Goal: Information Seeking & Learning: Learn about a topic

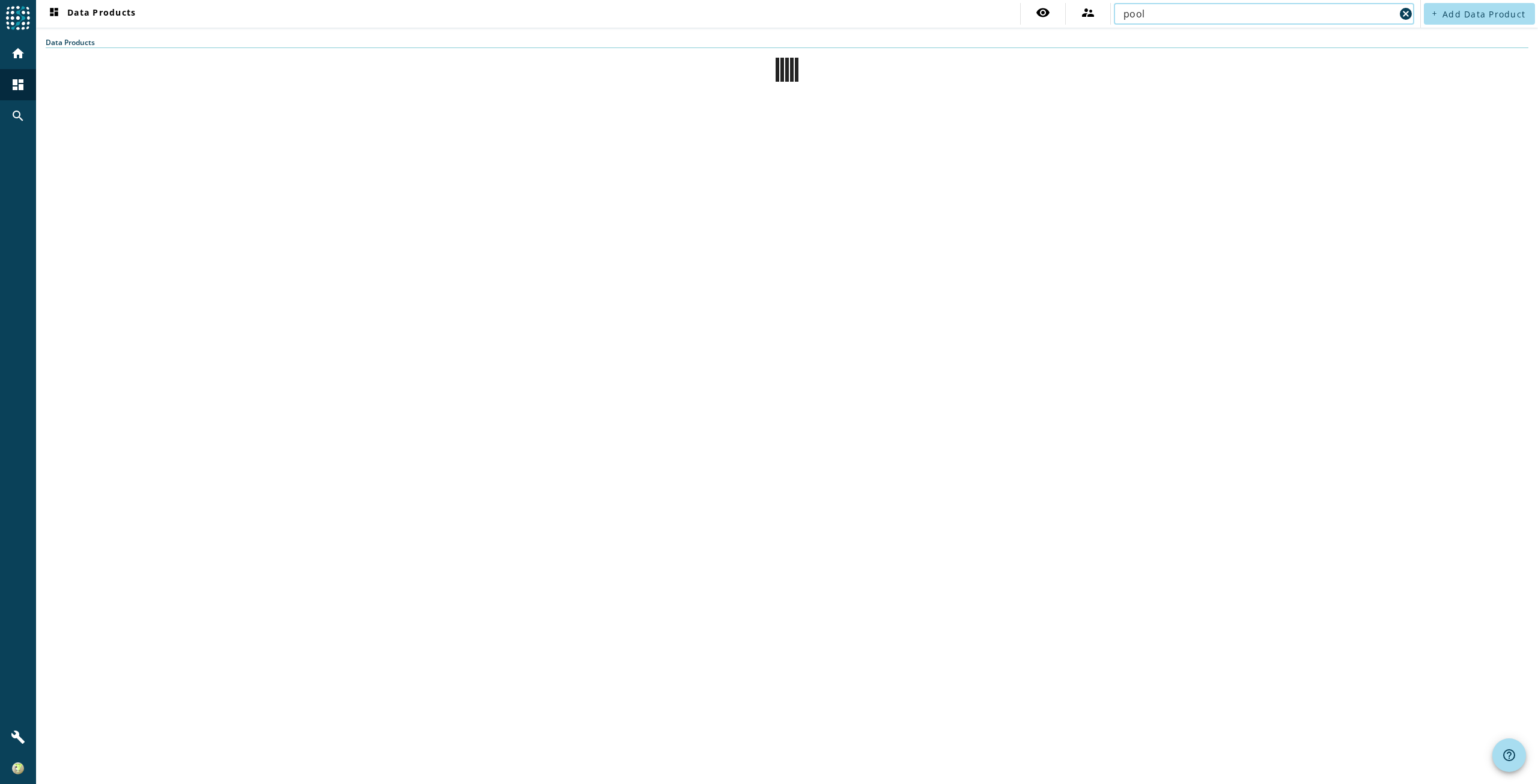
click at [1153, 14] on input "pool" at bounding box center [1259, 14] width 271 height 14
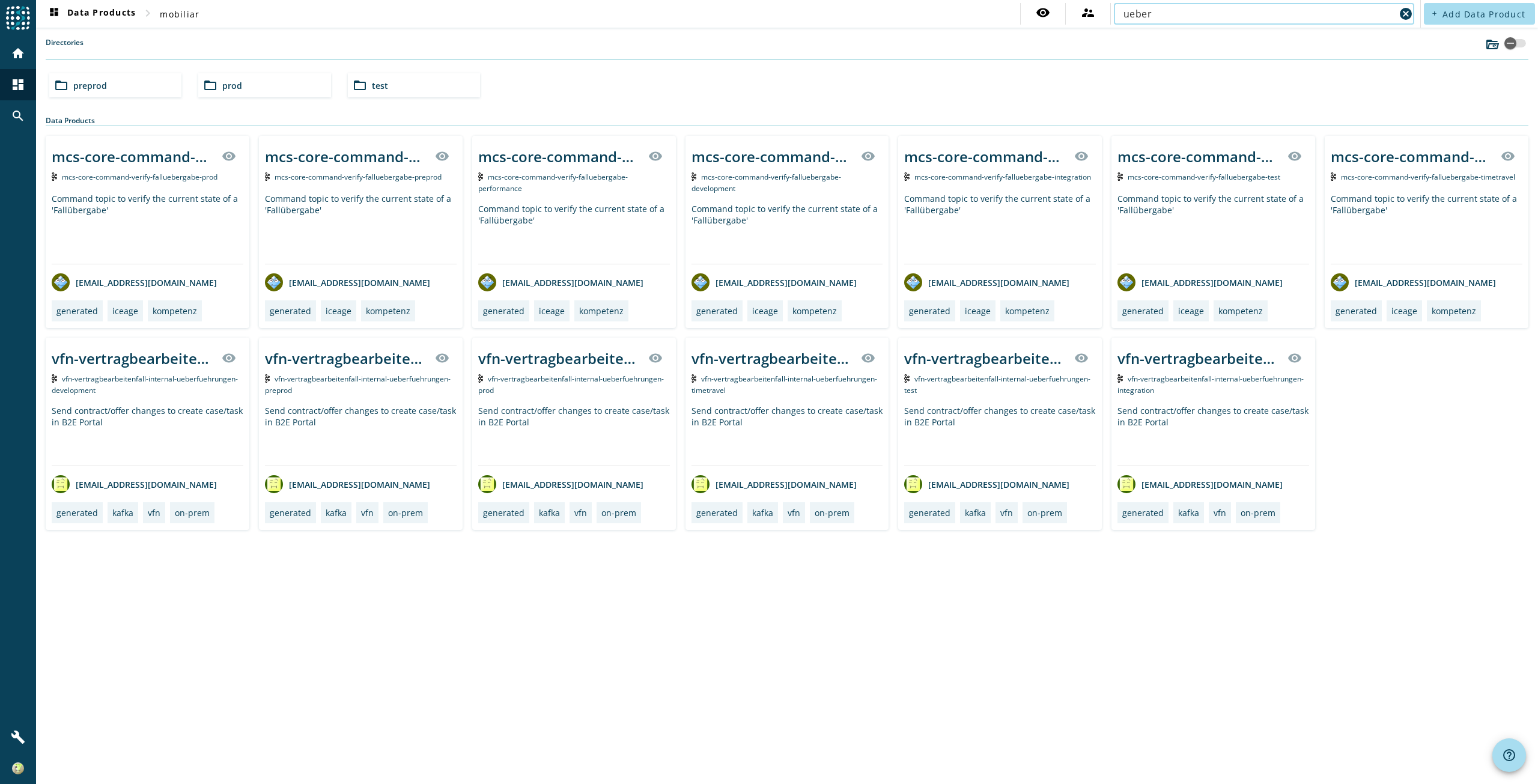
click at [1135, 18] on input "ueber" at bounding box center [1259, 14] width 271 height 14
click at [1135, 17] on input "ueber" at bounding box center [1259, 14] width 271 height 14
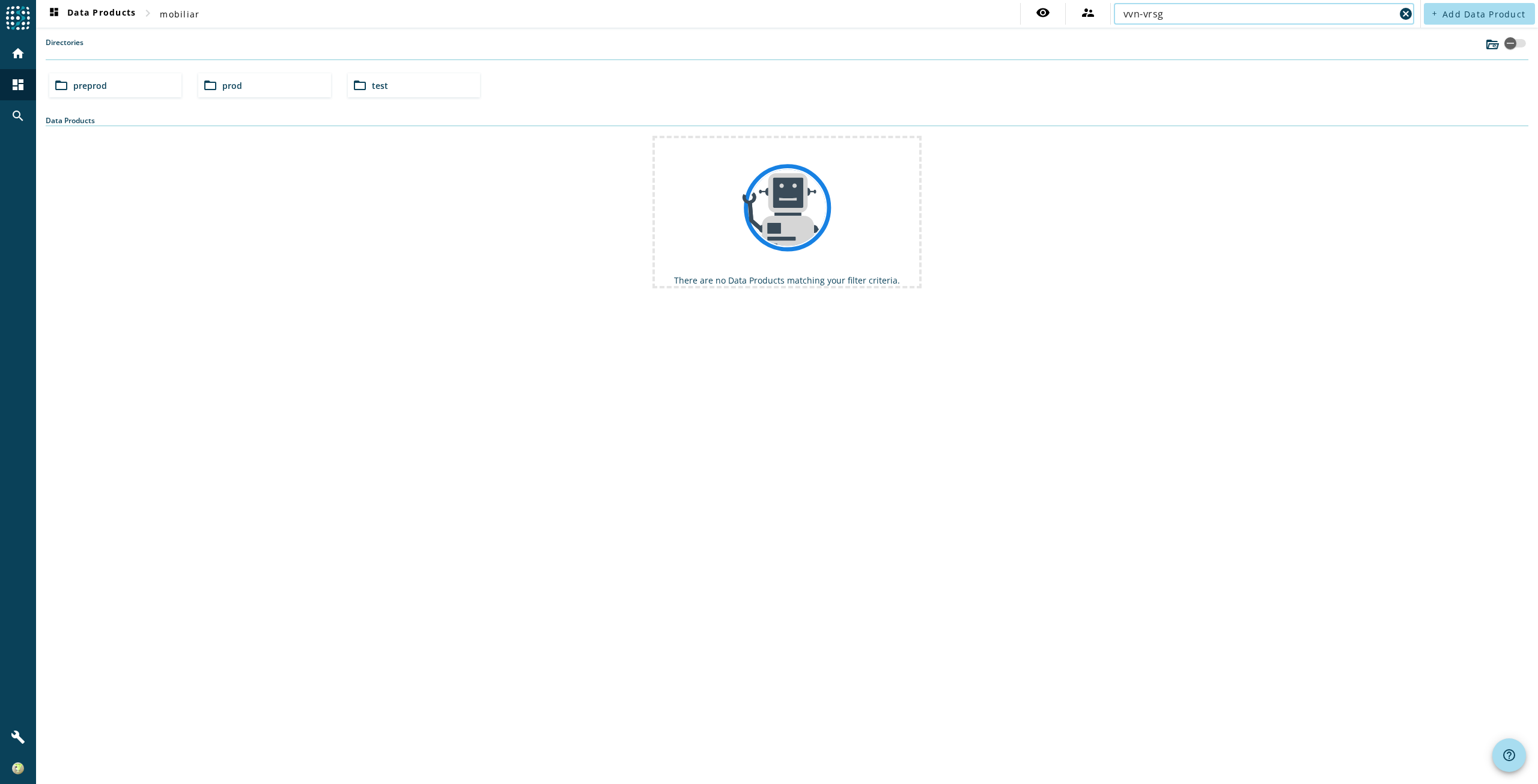
click at [1176, 17] on input "vvn-vrsg" at bounding box center [1259, 14] width 271 height 14
click at [136, 90] on div "folder_open preprod" at bounding box center [116, 85] width 132 height 24
click at [1169, 20] on input "vvn-vrsg" at bounding box center [1259, 14] width 271 height 14
click at [1168, 20] on input "vvn-vrsg" at bounding box center [1259, 14] width 271 height 14
click at [1184, 10] on input "vvn-vrsg" at bounding box center [1259, 14] width 271 height 14
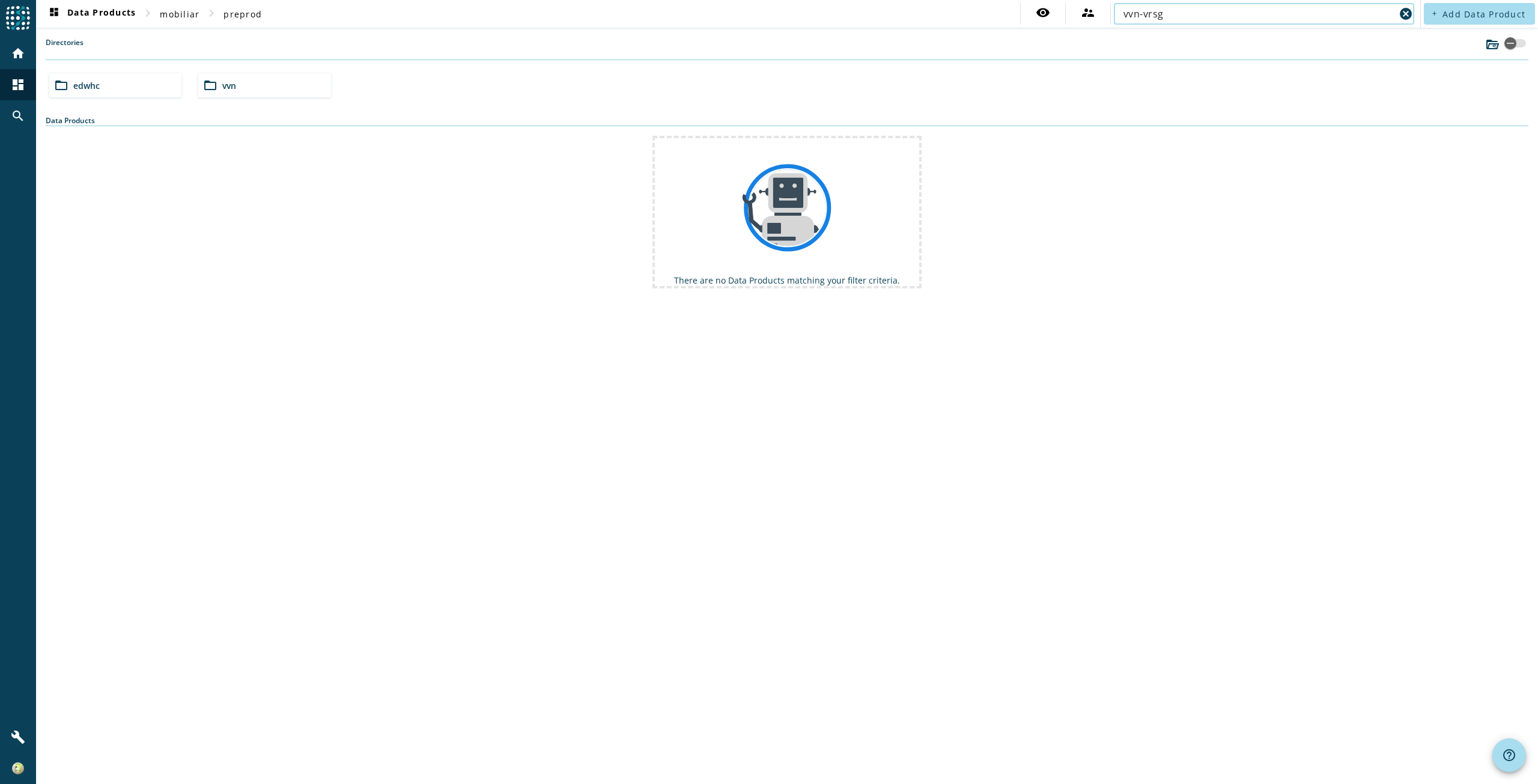
type input "vvn-vrsgegentand"
click at [245, 88] on div "folder_open vvn" at bounding box center [264, 85] width 132 height 24
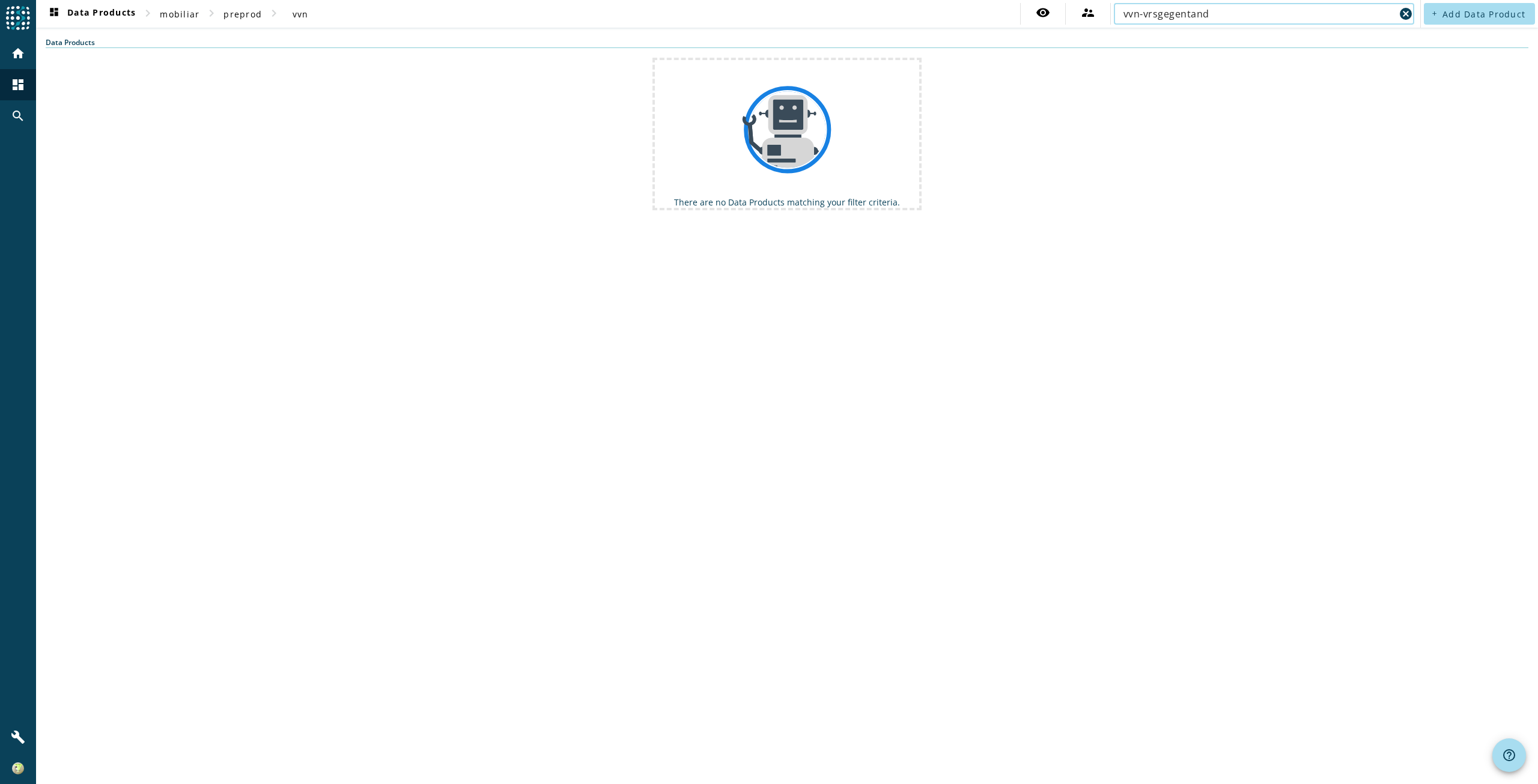
click at [1171, 9] on input "vvn-vrsgegentand" at bounding box center [1259, 14] width 271 height 14
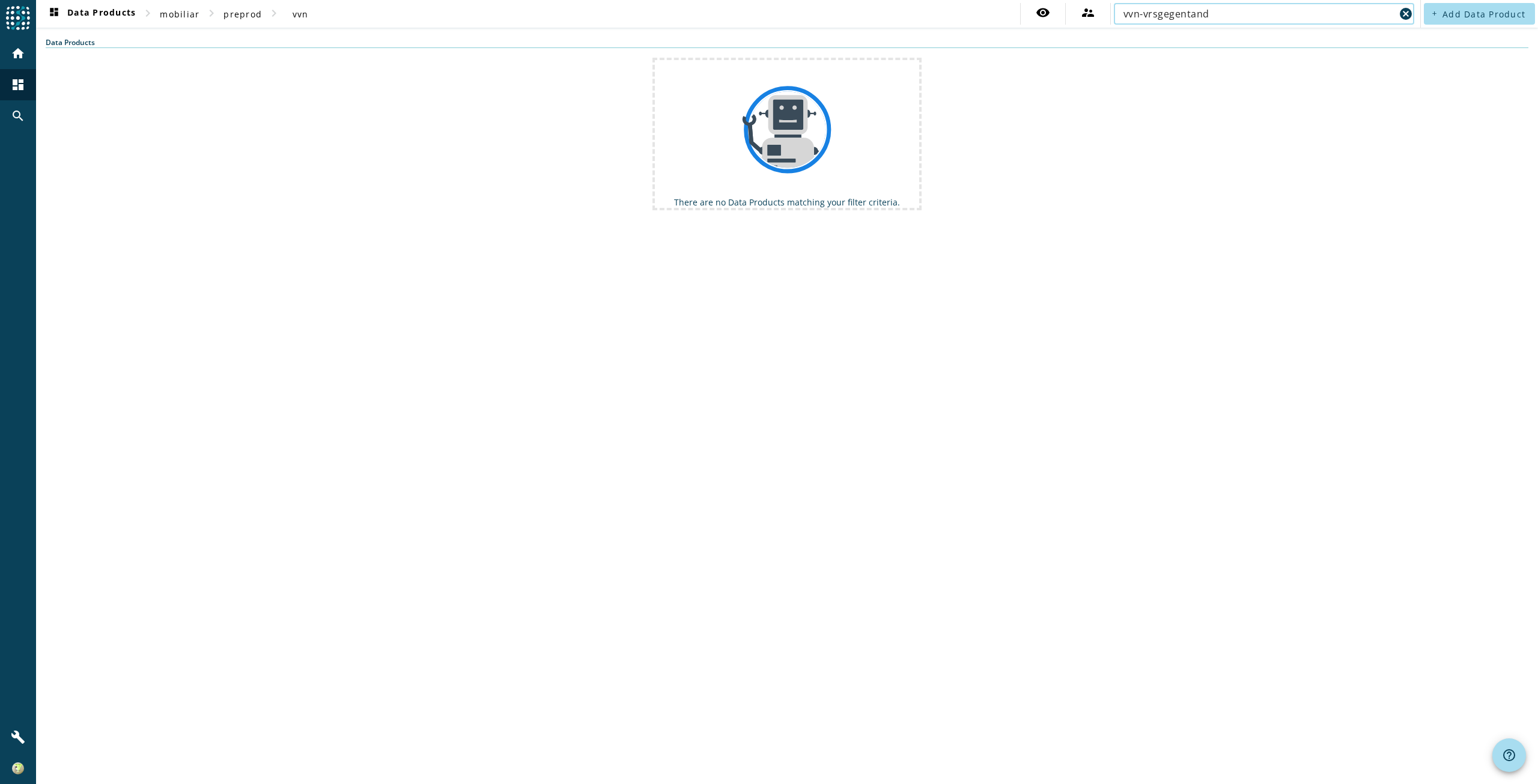
click at [1171, 9] on input "vvn-vrsgegentand" at bounding box center [1259, 14] width 271 height 14
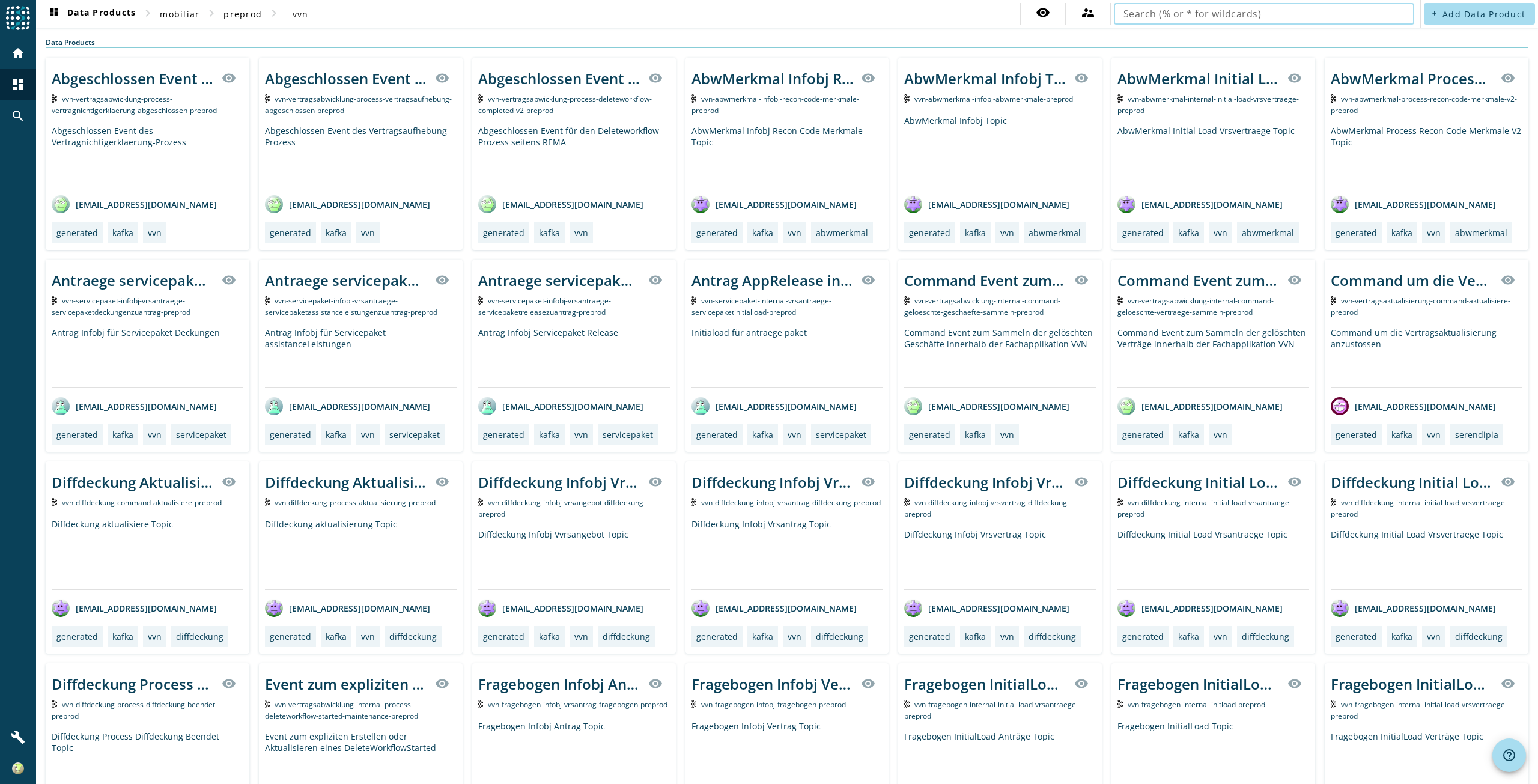
click at [1134, 16] on input "text" at bounding box center [1264, 14] width 281 height 14
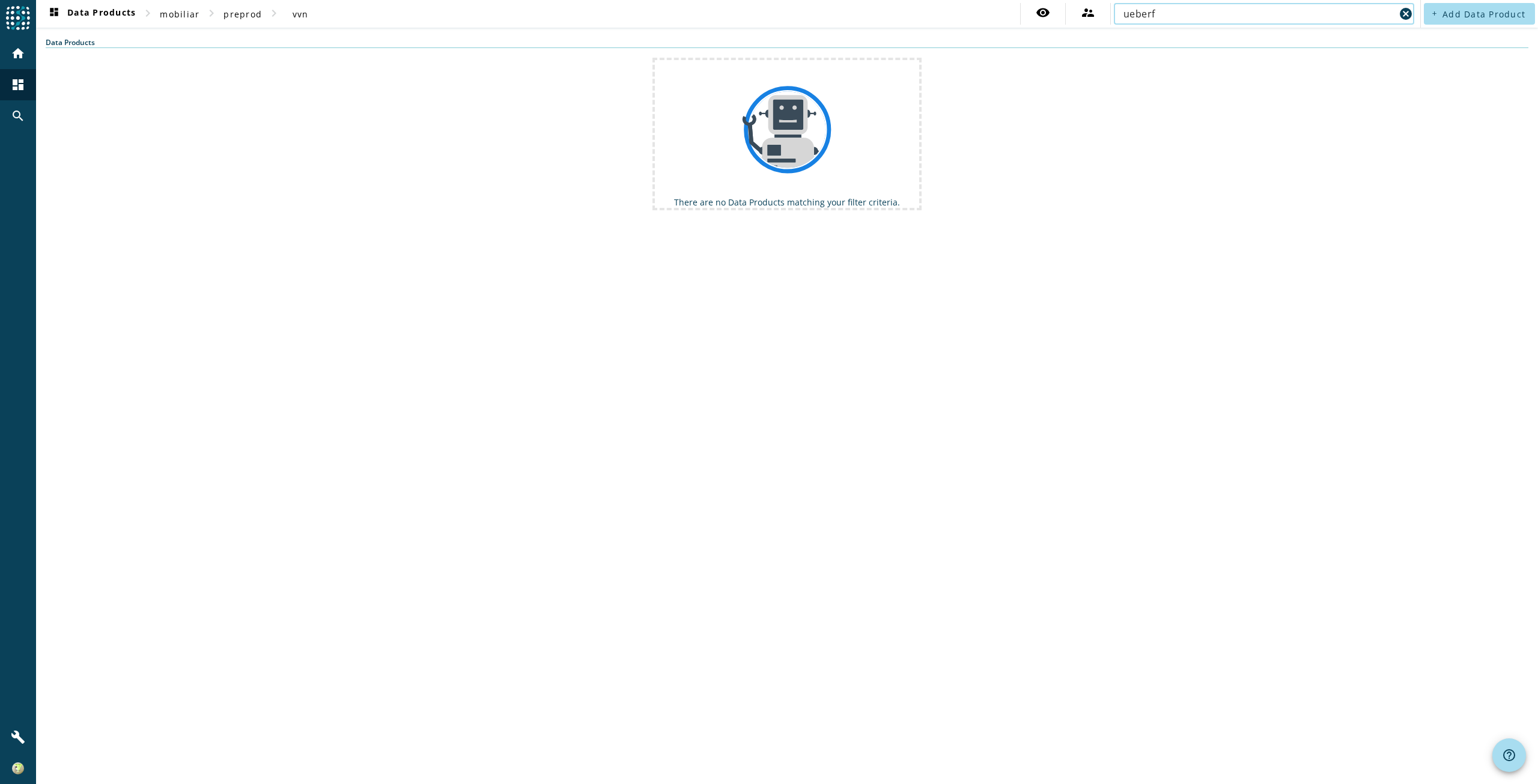
type input "ueberfu"
click at [1136, 16] on input "ueberfu" at bounding box center [1259, 14] width 271 height 14
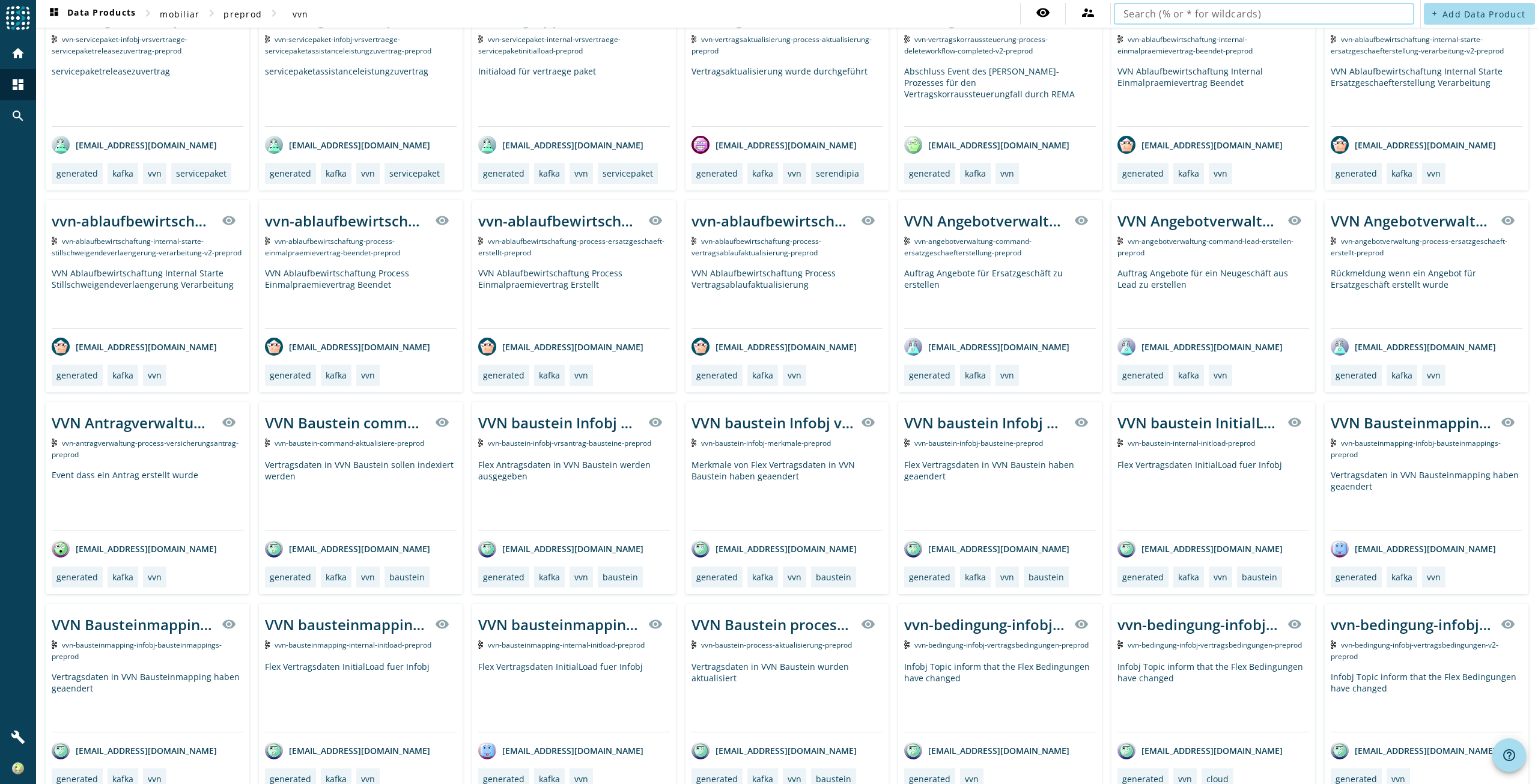
scroll to position [1510, 0]
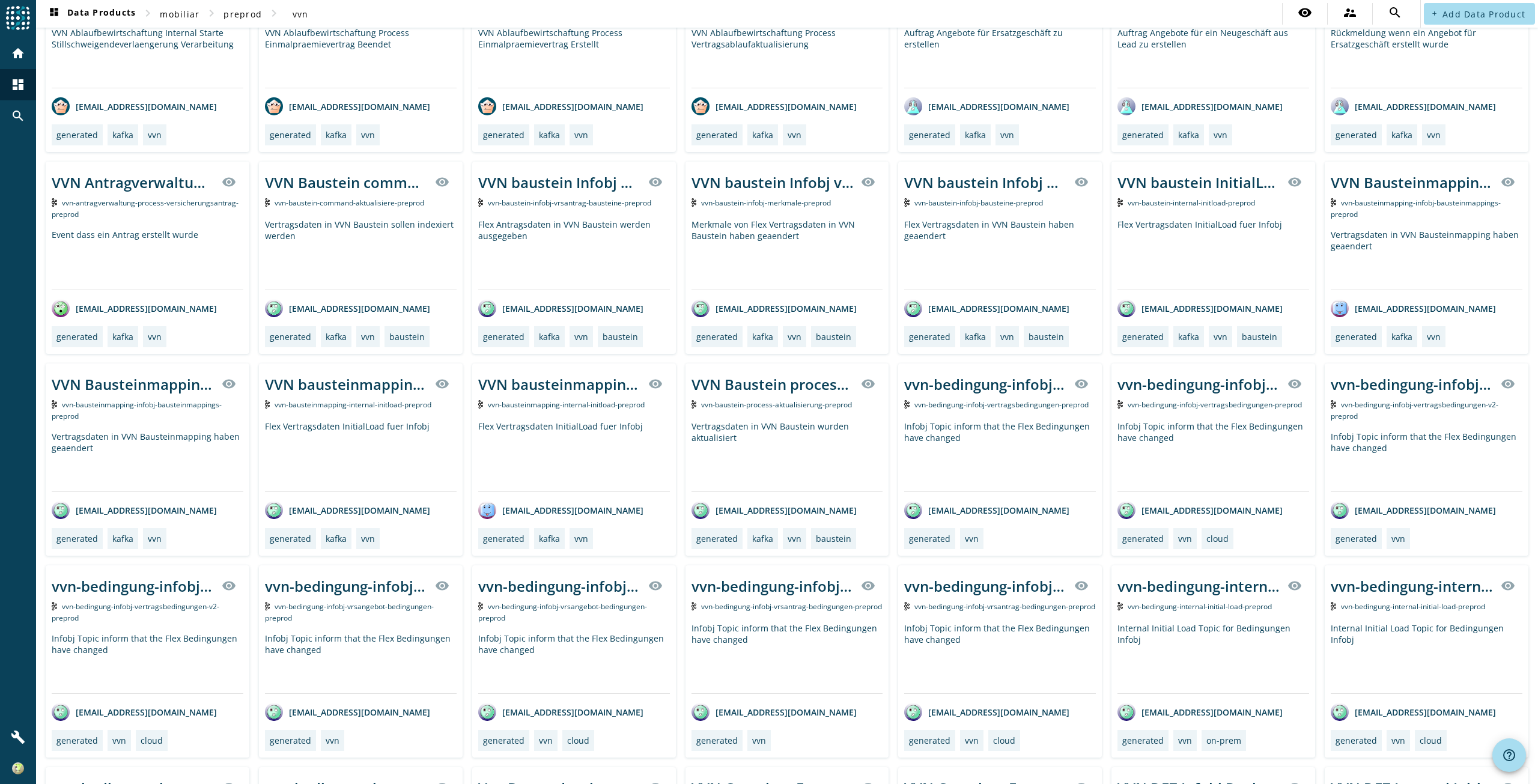
click at [970, 633] on div "Infobj Topic inform that the Flex Bedingungen have changed" at bounding box center [1000, 657] width 192 height 71
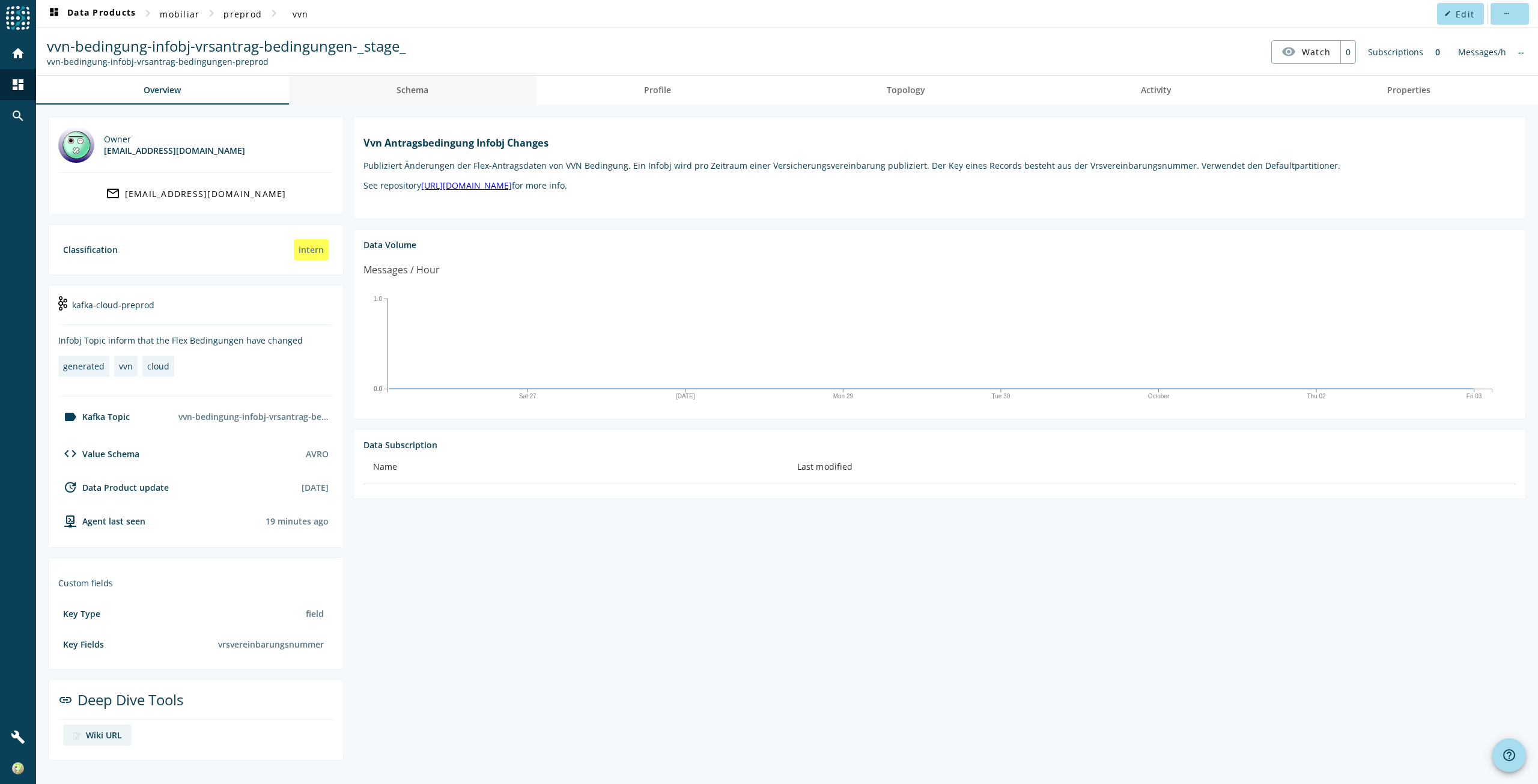
click at [385, 79] on link "Schema" at bounding box center [413, 90] width 248 height 29
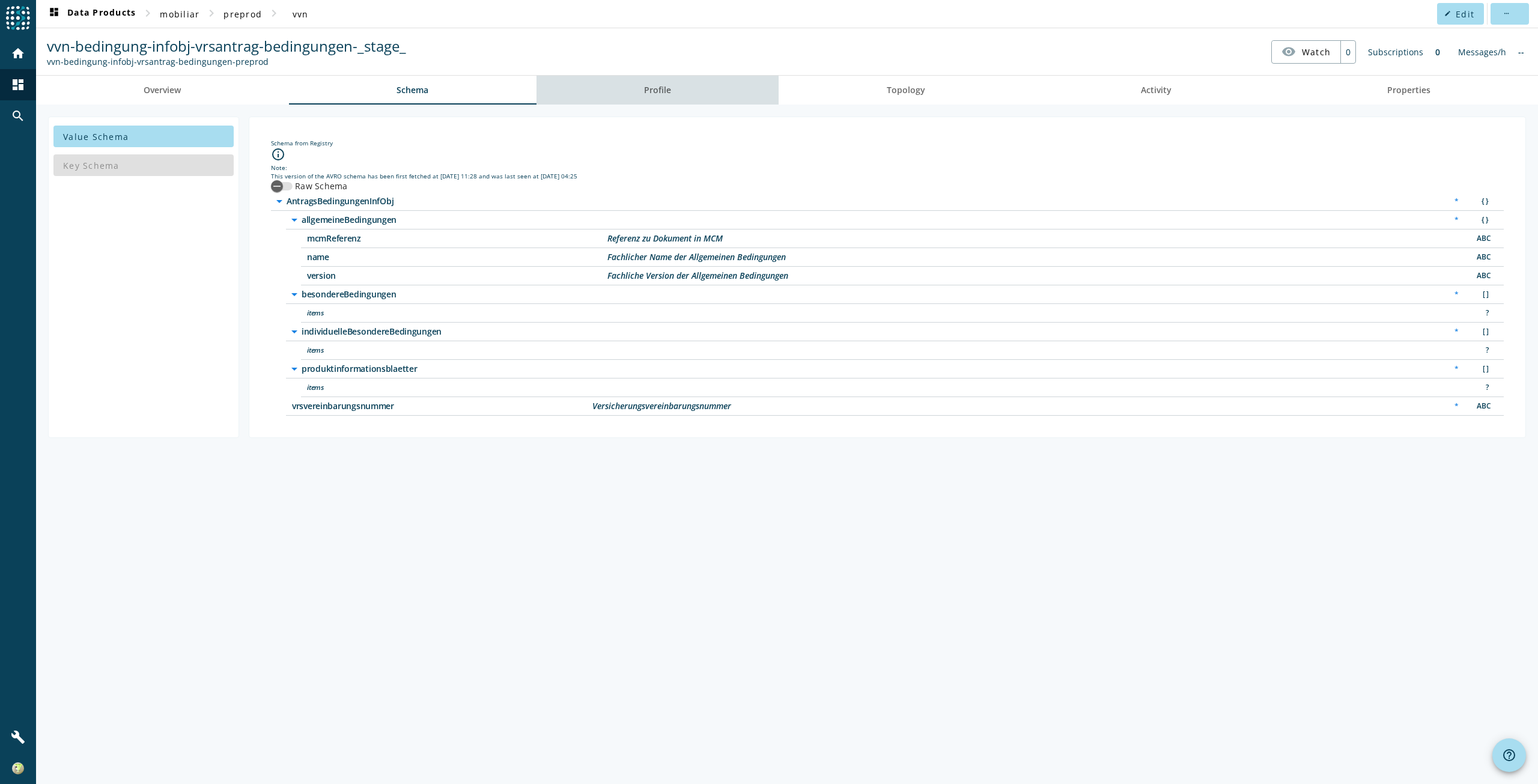
click at [685, 94] on link "Profile" at bounding box center [658, 90] width 243 height 29
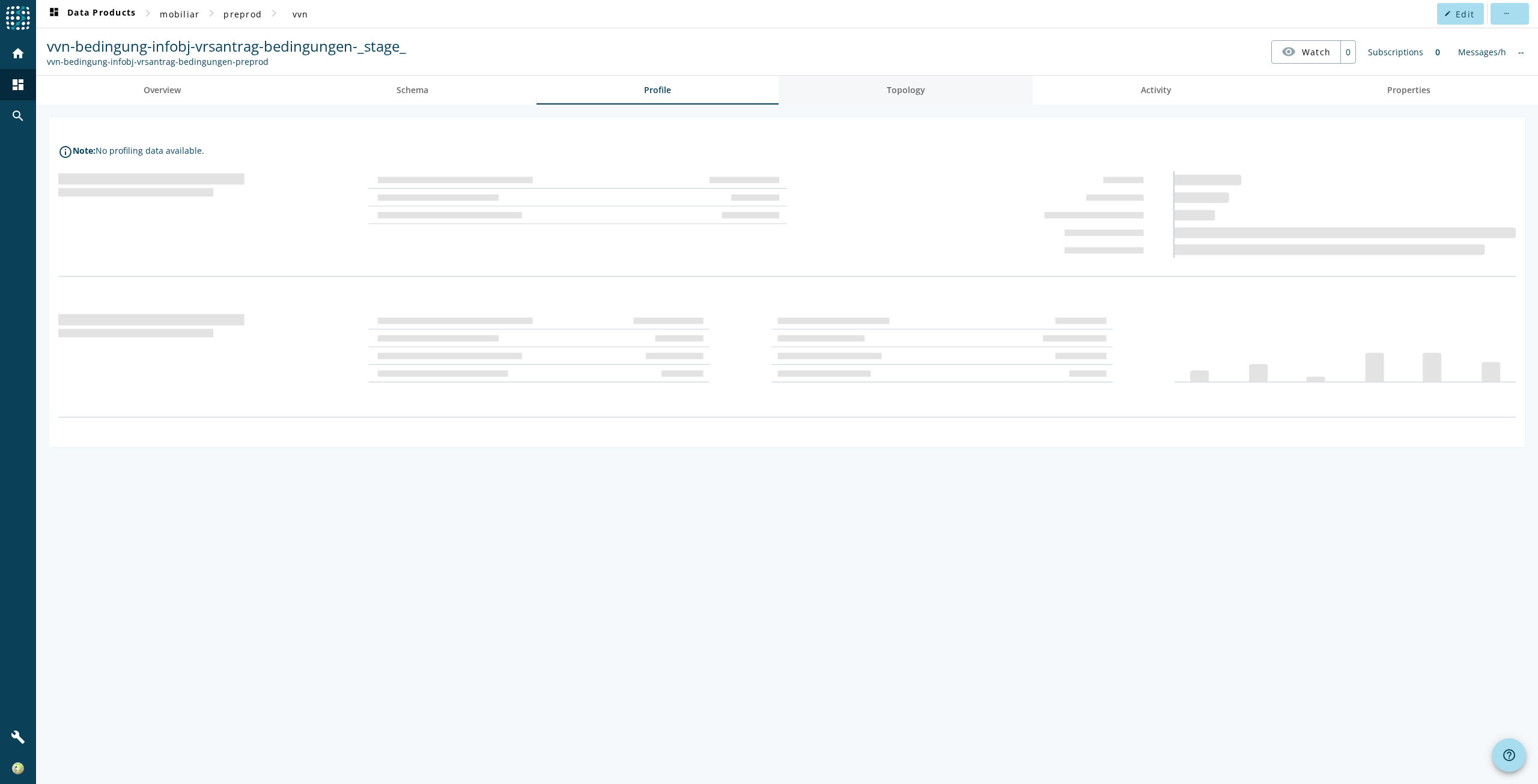
click at [899, 92] on span "Topology" at bounding box center [906, 90] width 39 height 9
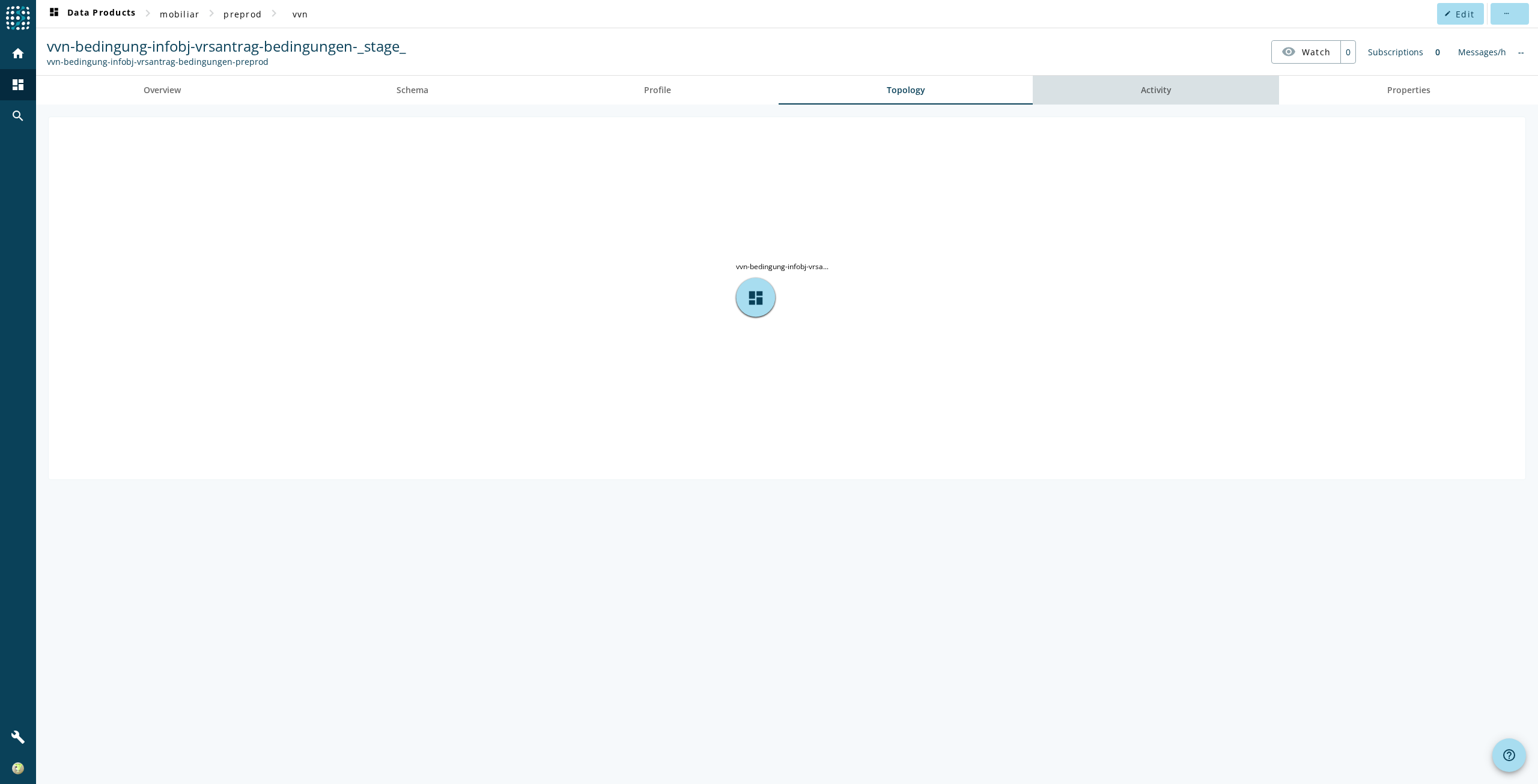
click at [1130, 93] on link "Activity" at bounding box center [1155, 90] width 246 height 29
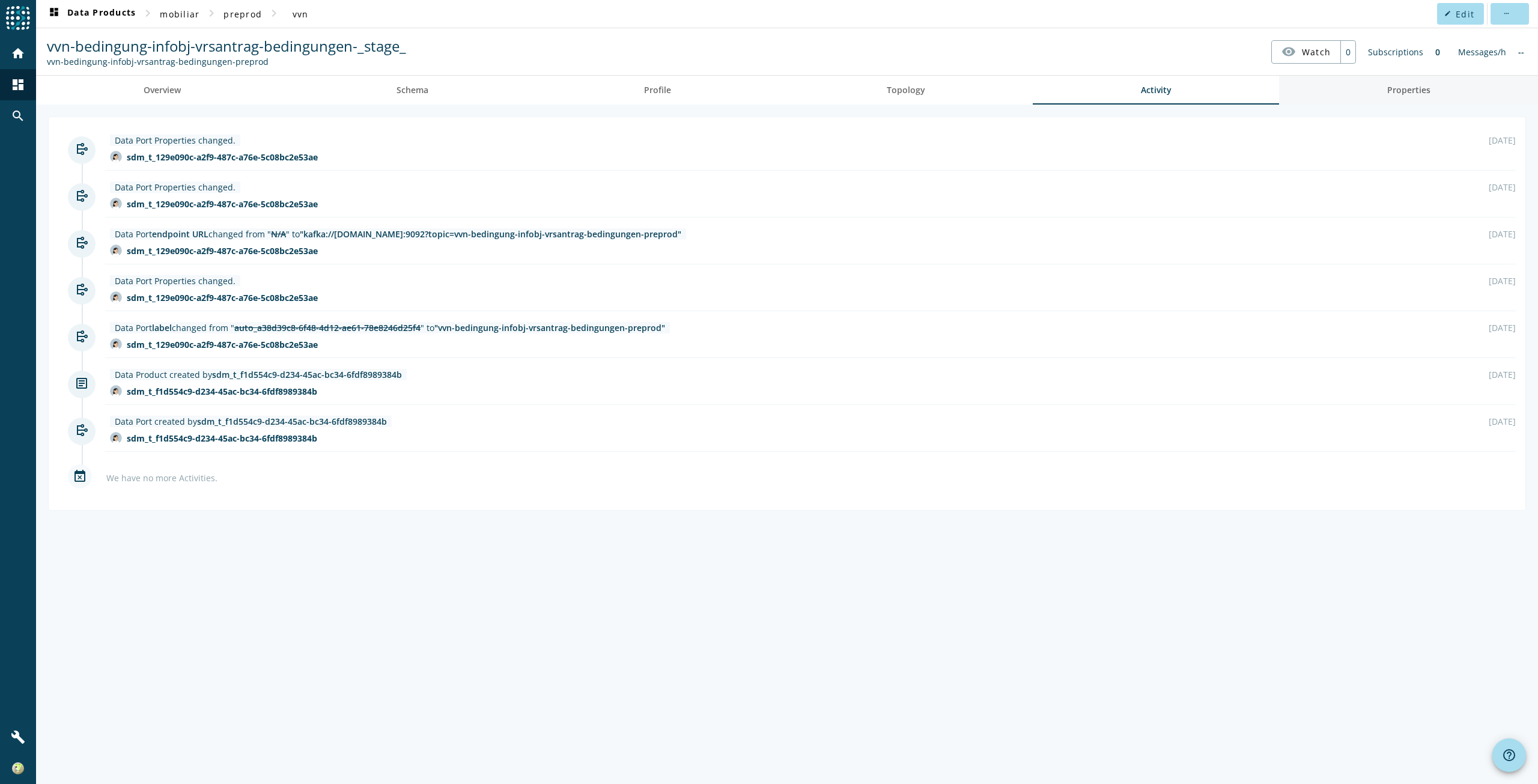
click at [1378, 98] on link "Properties" at bounding box center [1408, 90] width 259 height 29
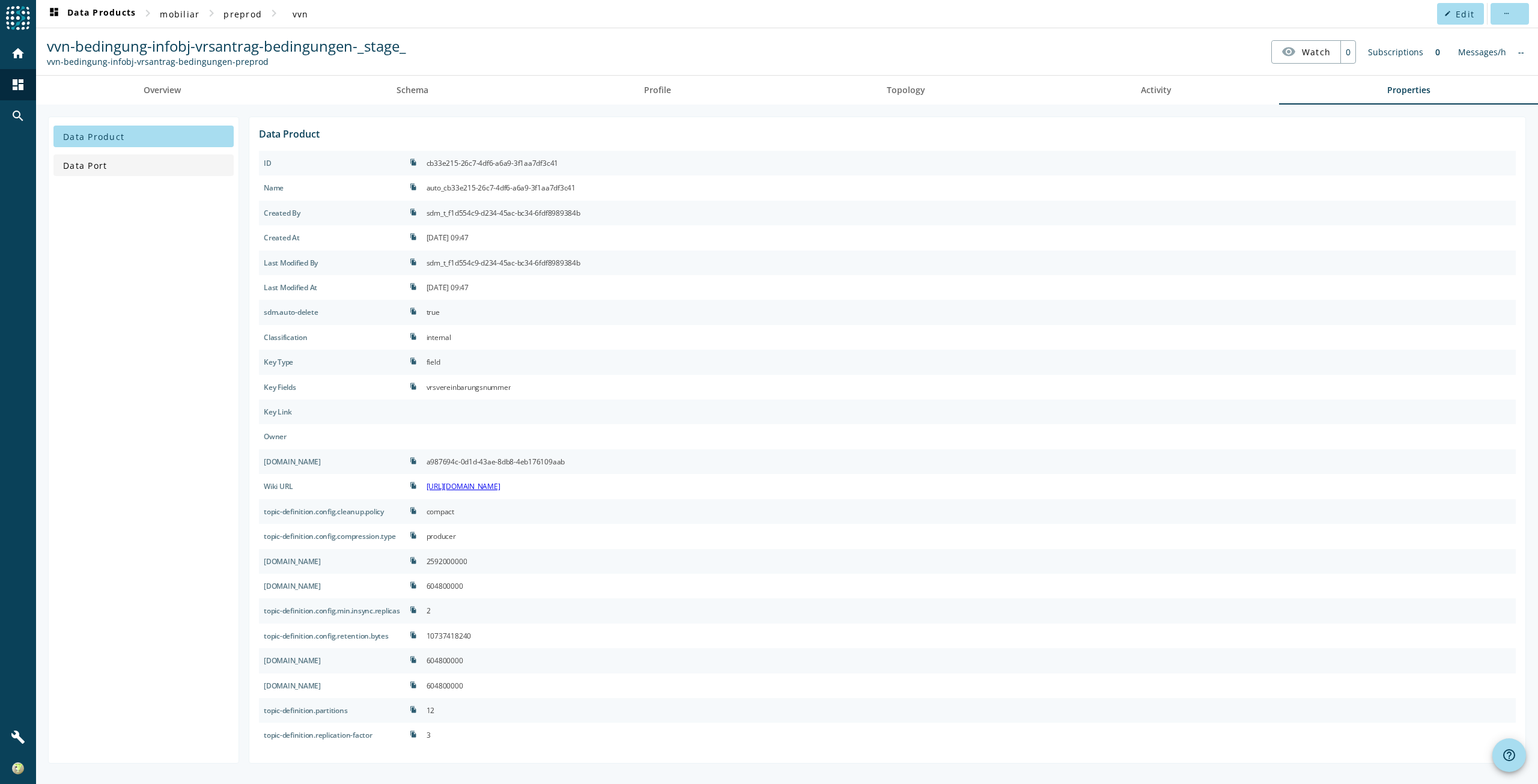
click at [139, 170] on span at bounding box center [144, 165] width 180 height 29
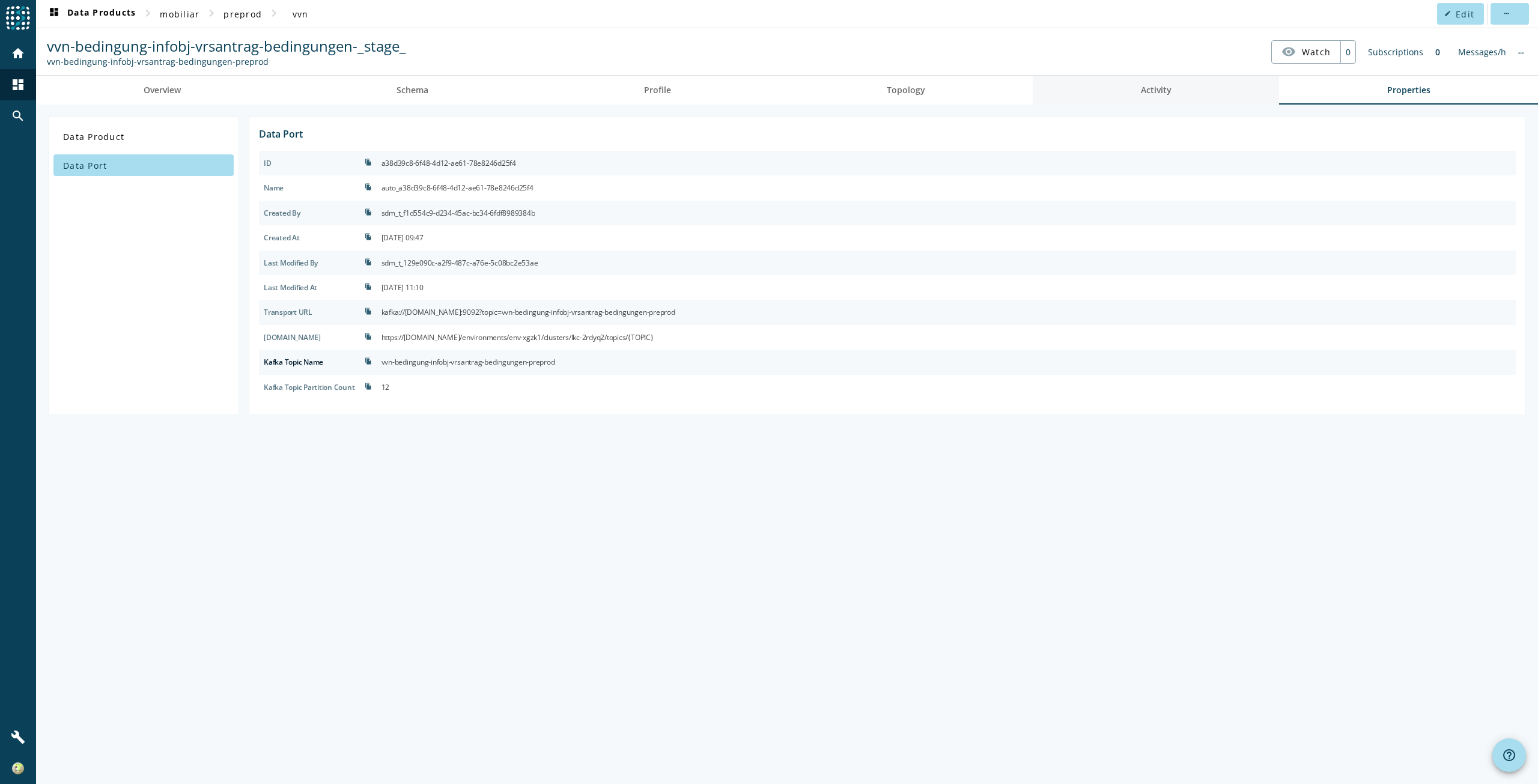
click at [1137, 92] on link "Activity" at bounding box center [1155, 90] width 246 height 29
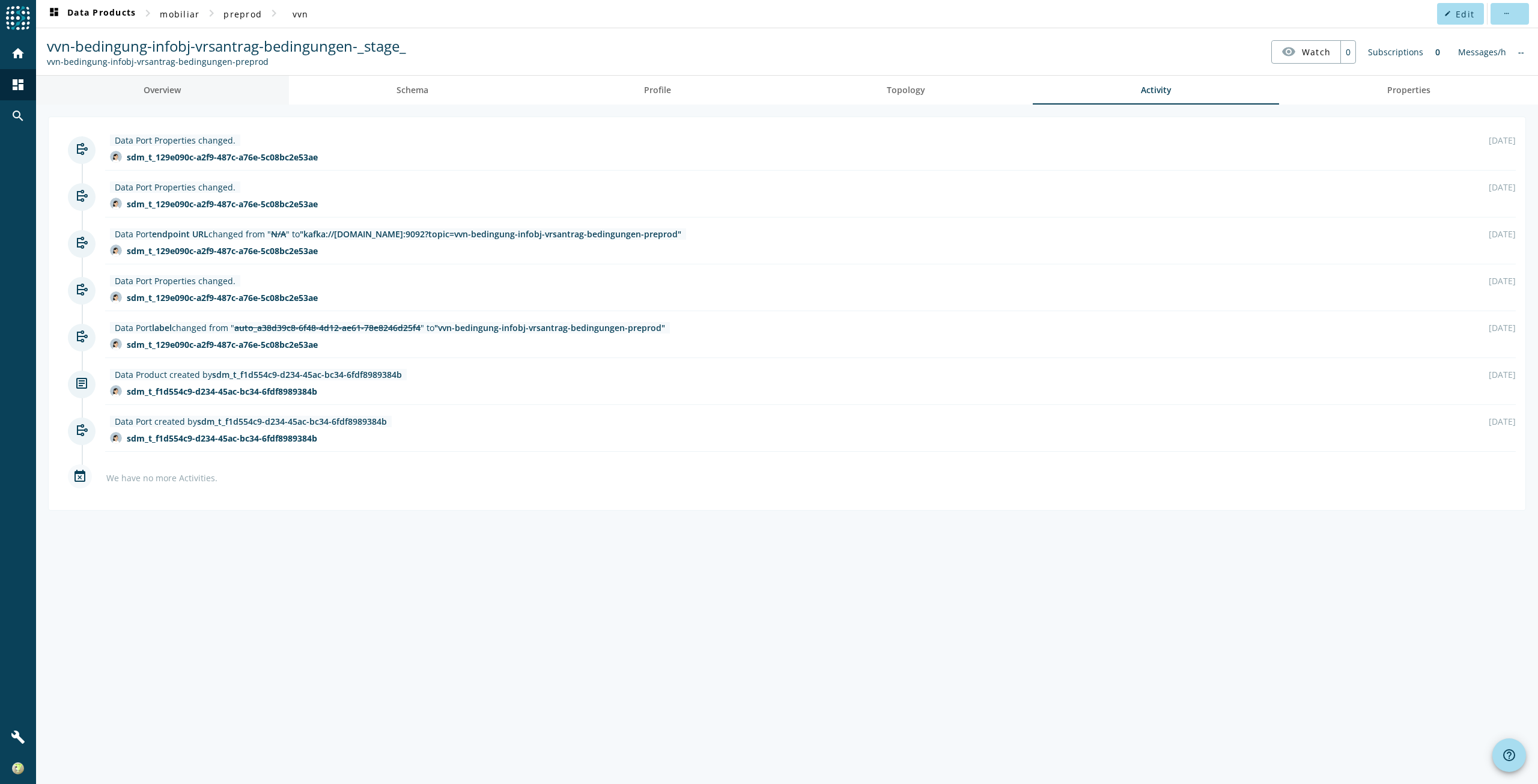
click at [149, 87] on span "Overview" at bounding box center [162, 90] width 37 height 9
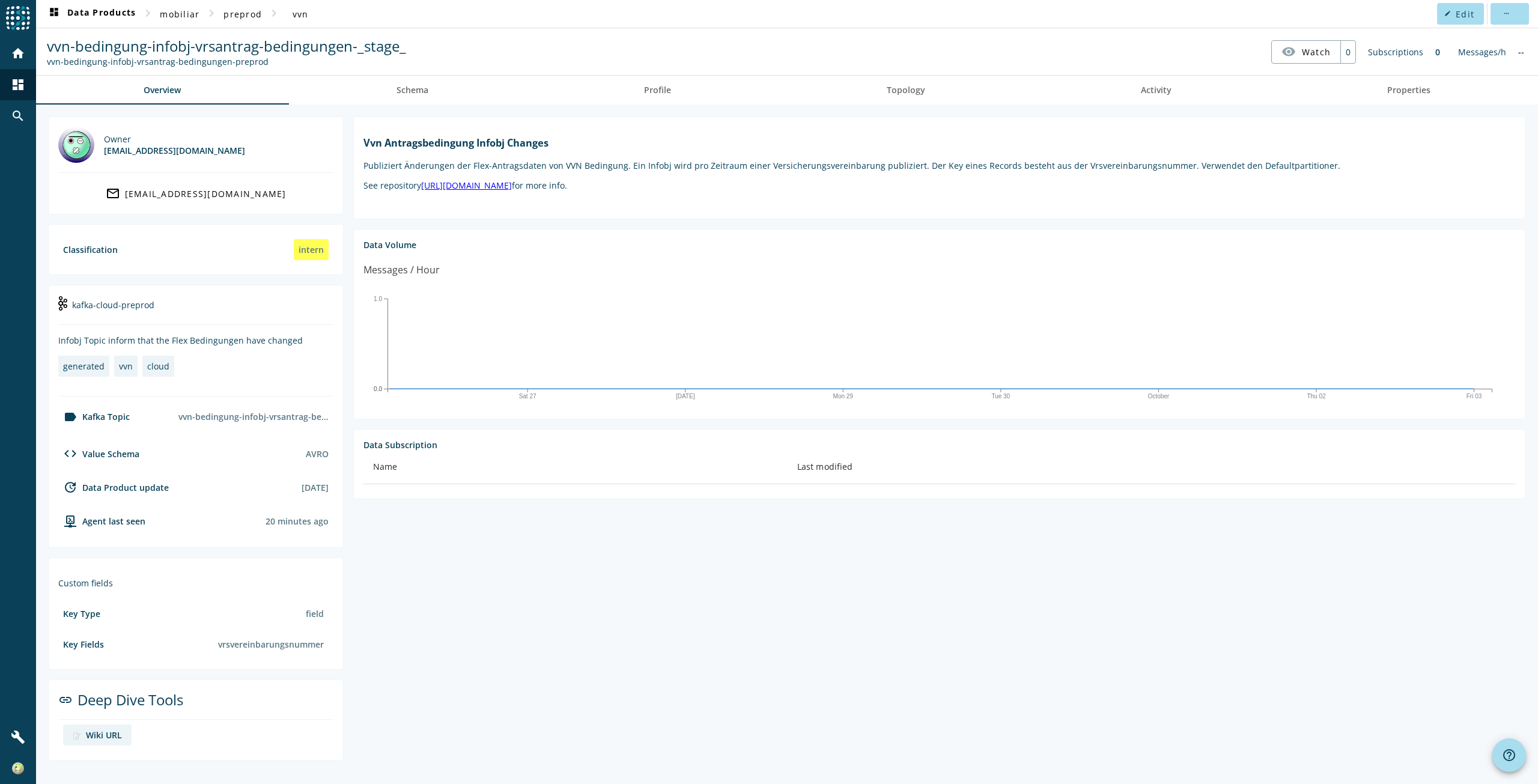
click at [1523, 57] on div "--" at bounding box center [1521, 52] width 18 height 24
click at [114, 735] on div "Wiki URL" at bounding box center [104, 735] width 36 height 11
click at [205, 415] on div "vvn-bedingung-infobj-vrsantrag-bedingungen-preprod" at bounding box center [253, 416] width 160 height 21
click at [1164, 88] on span "Activity" at bounding box center [1156, 90] width 31 height 9
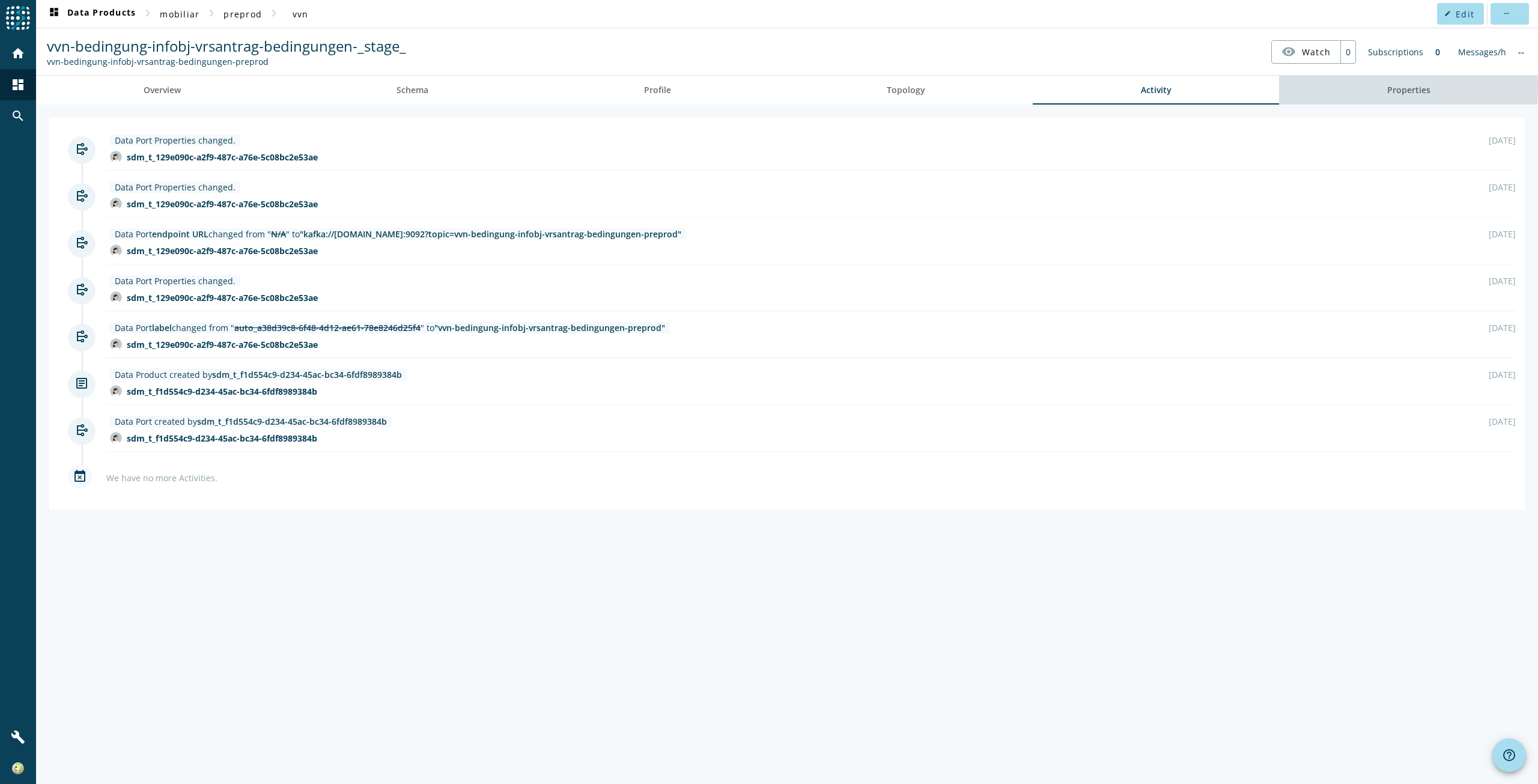
click at [1336, 87] on link "Properties" at bounding box center [1408, 90] width 259 height 29
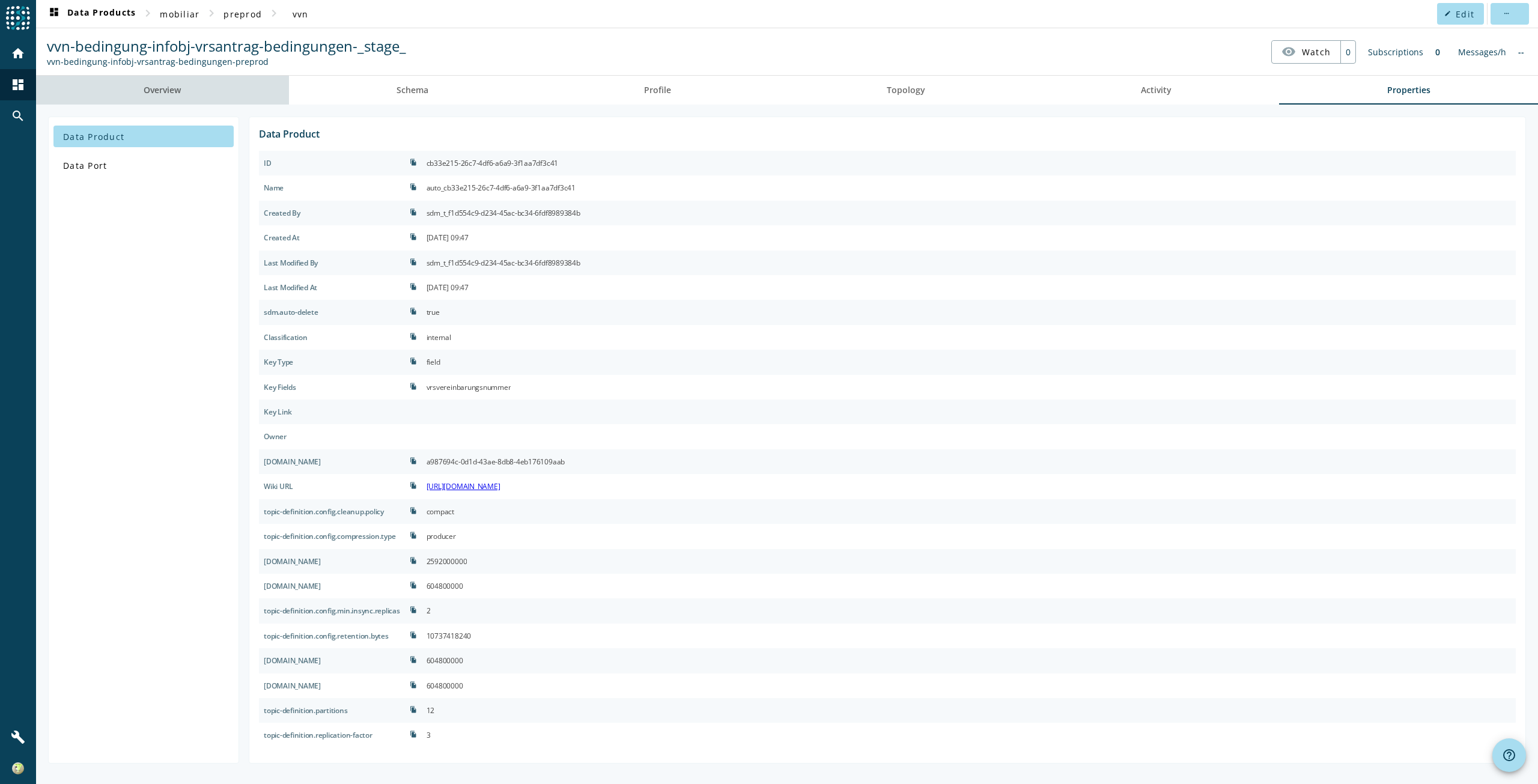
click at [165, 90] on span "Overview" at bounding box center [162, 90] width 37 height 9
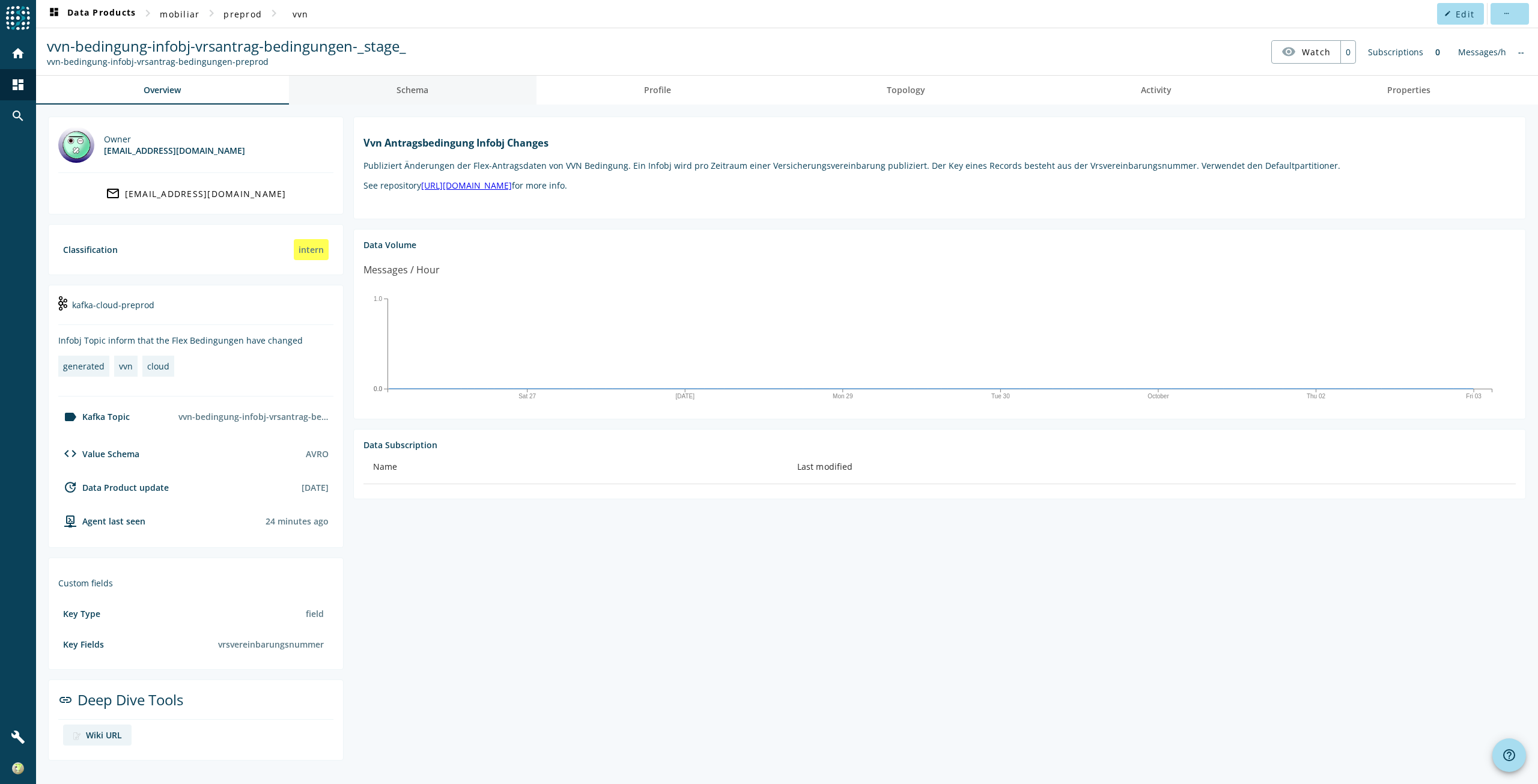
click at [398, 93] on span "Schema" at bounding box center [413, 90] width 32 height 9
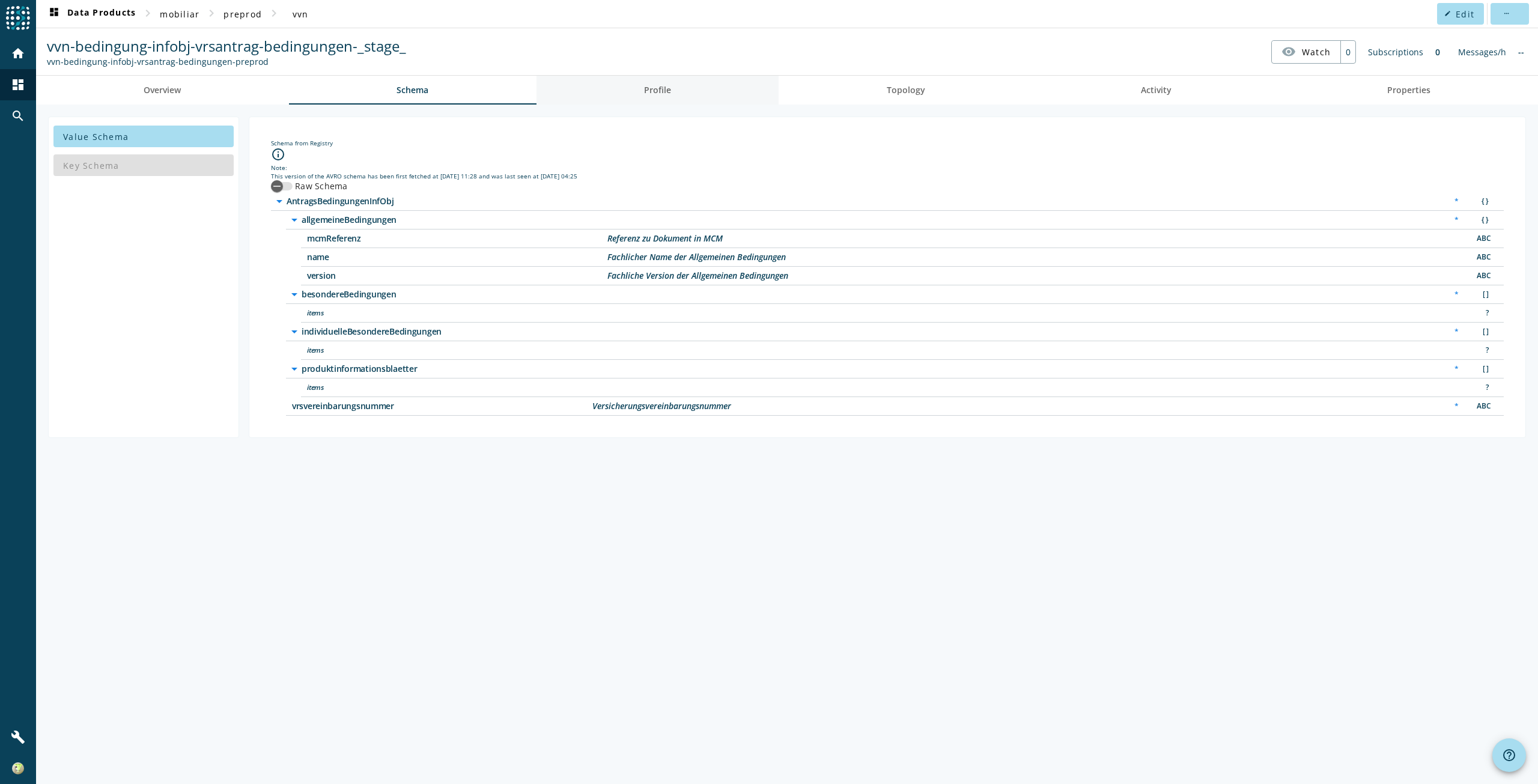
click at [687, 90] on link "Profile" at bounding box center [658, 90] width 243 height 29
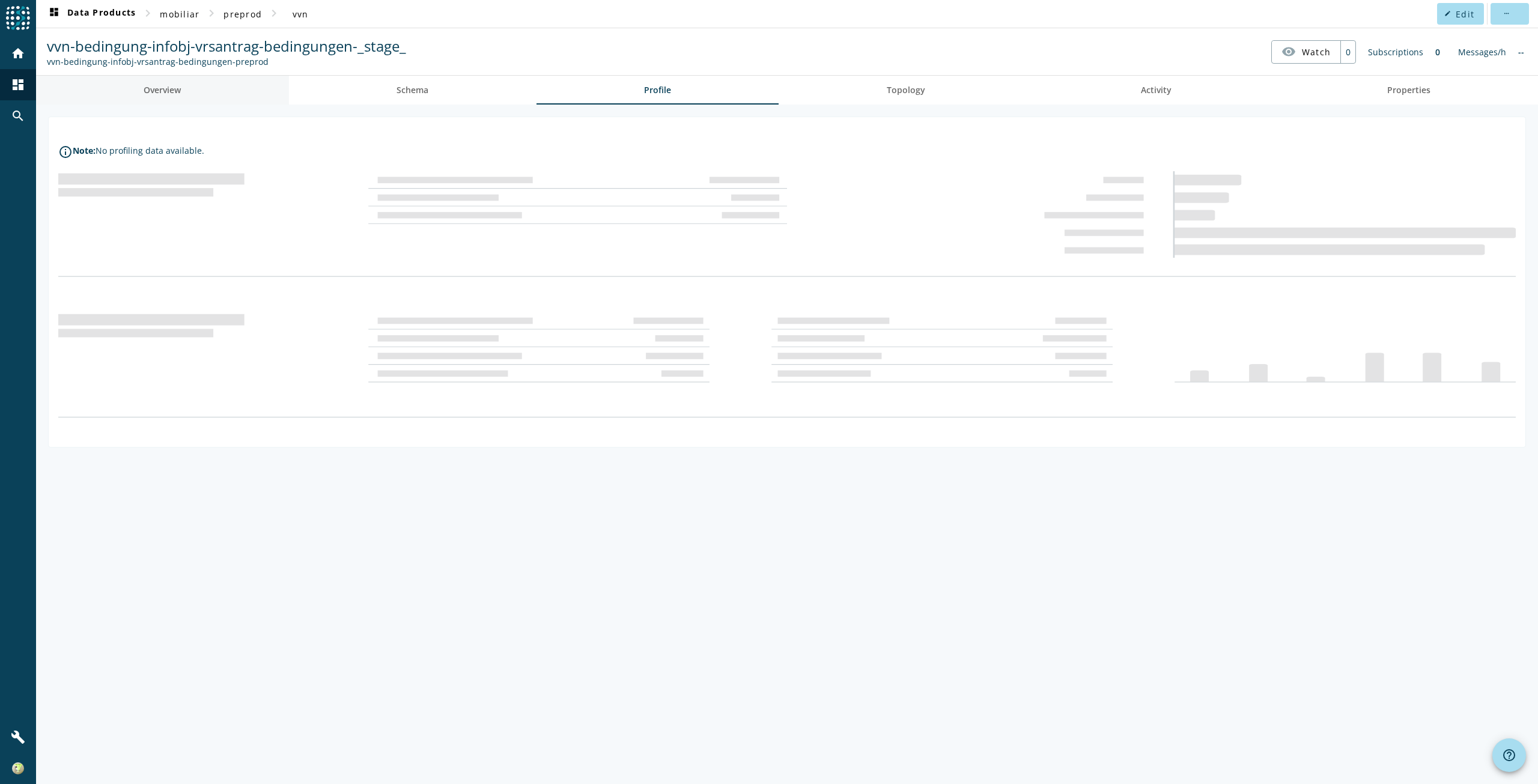
click at [181, 95] on span "Overview" at bounding box center [162, 90] width 37 height 29
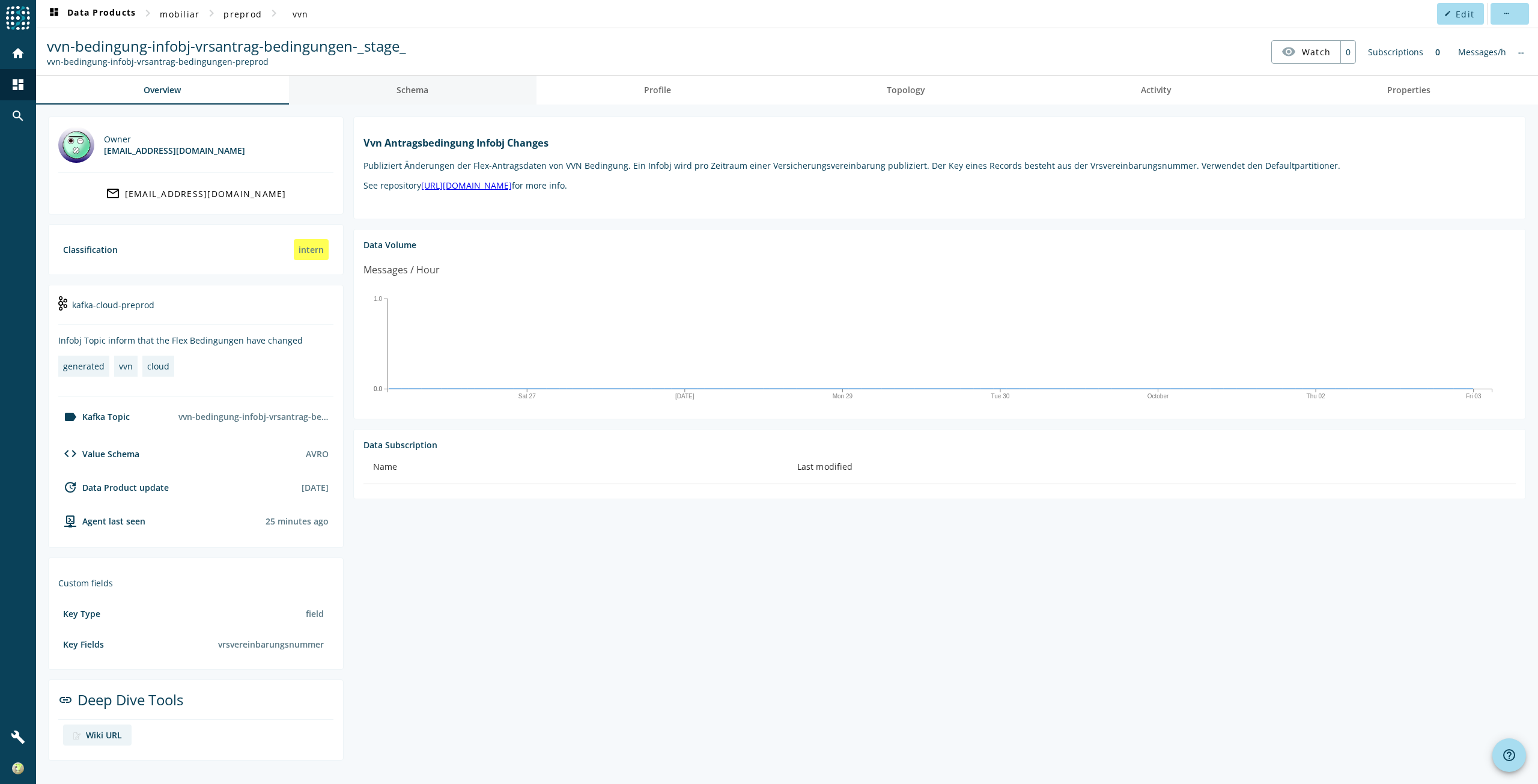
click at [423, 98] on span "Schema" at bounding box center [413, 90] width 32 height 29
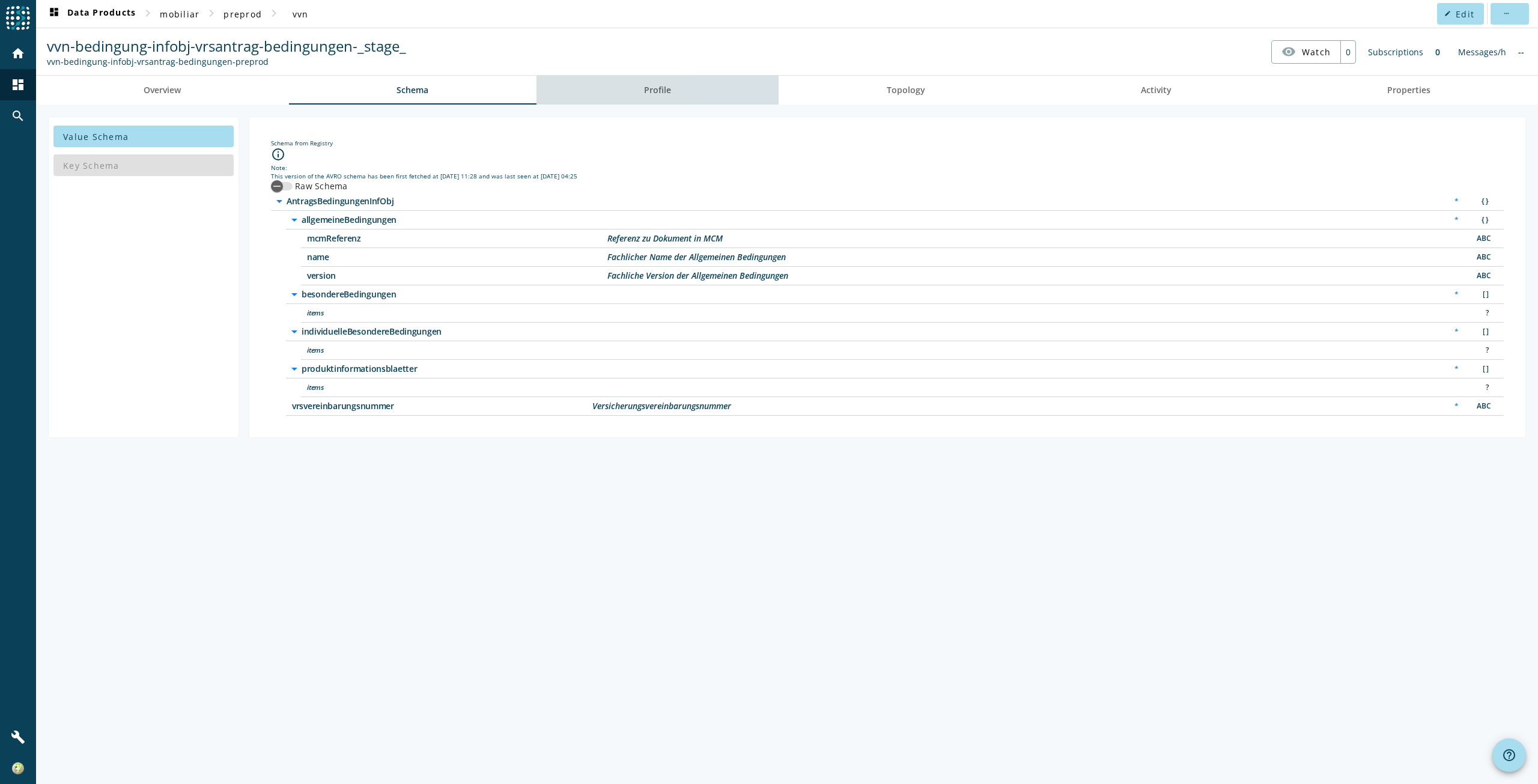
click at [726, 75] on link "Profile" at bounding box center [658, 90] width 243 height 29
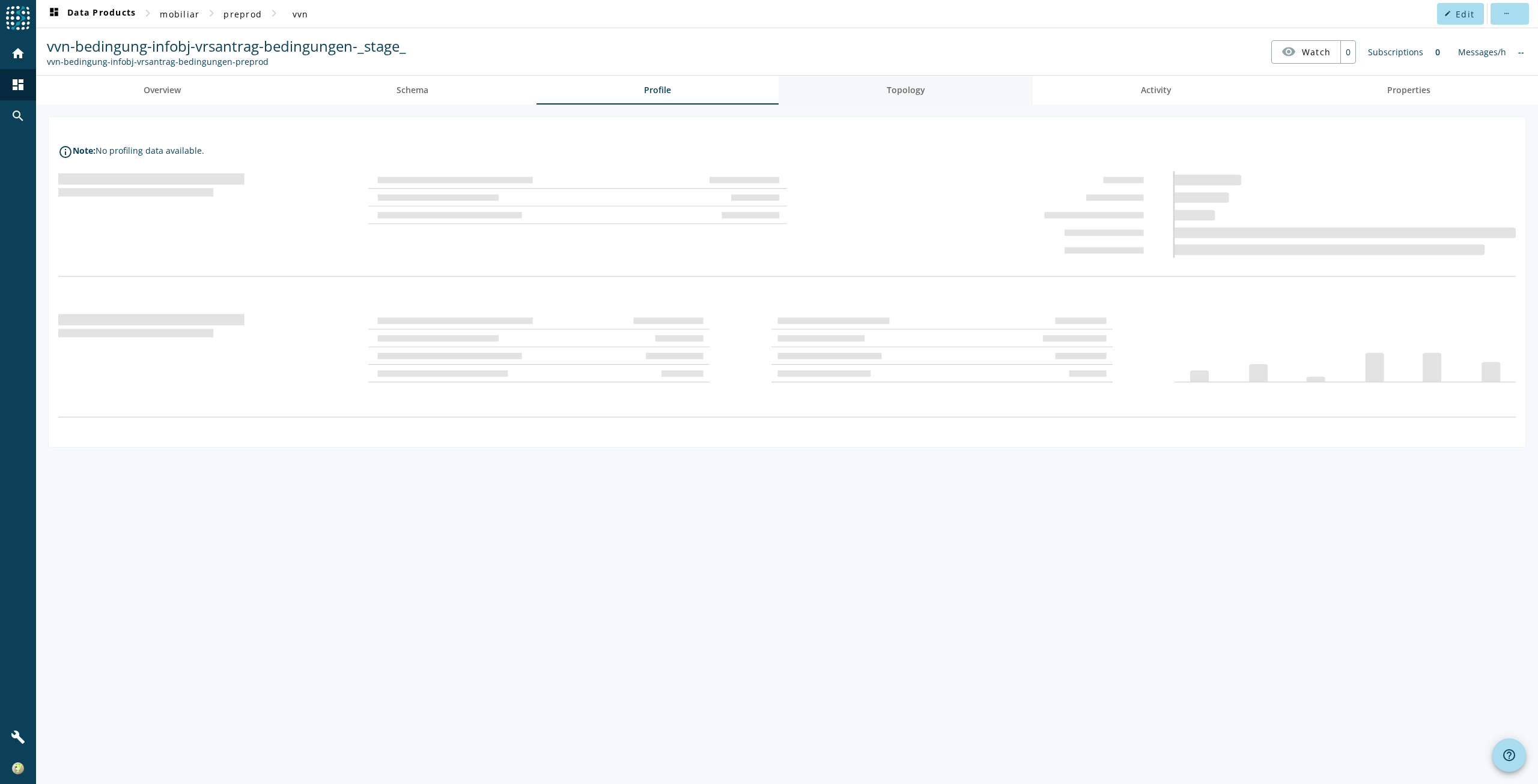
click at [913, 87] on span "Topology" at bounding box center [906, 90] width 39 height 9
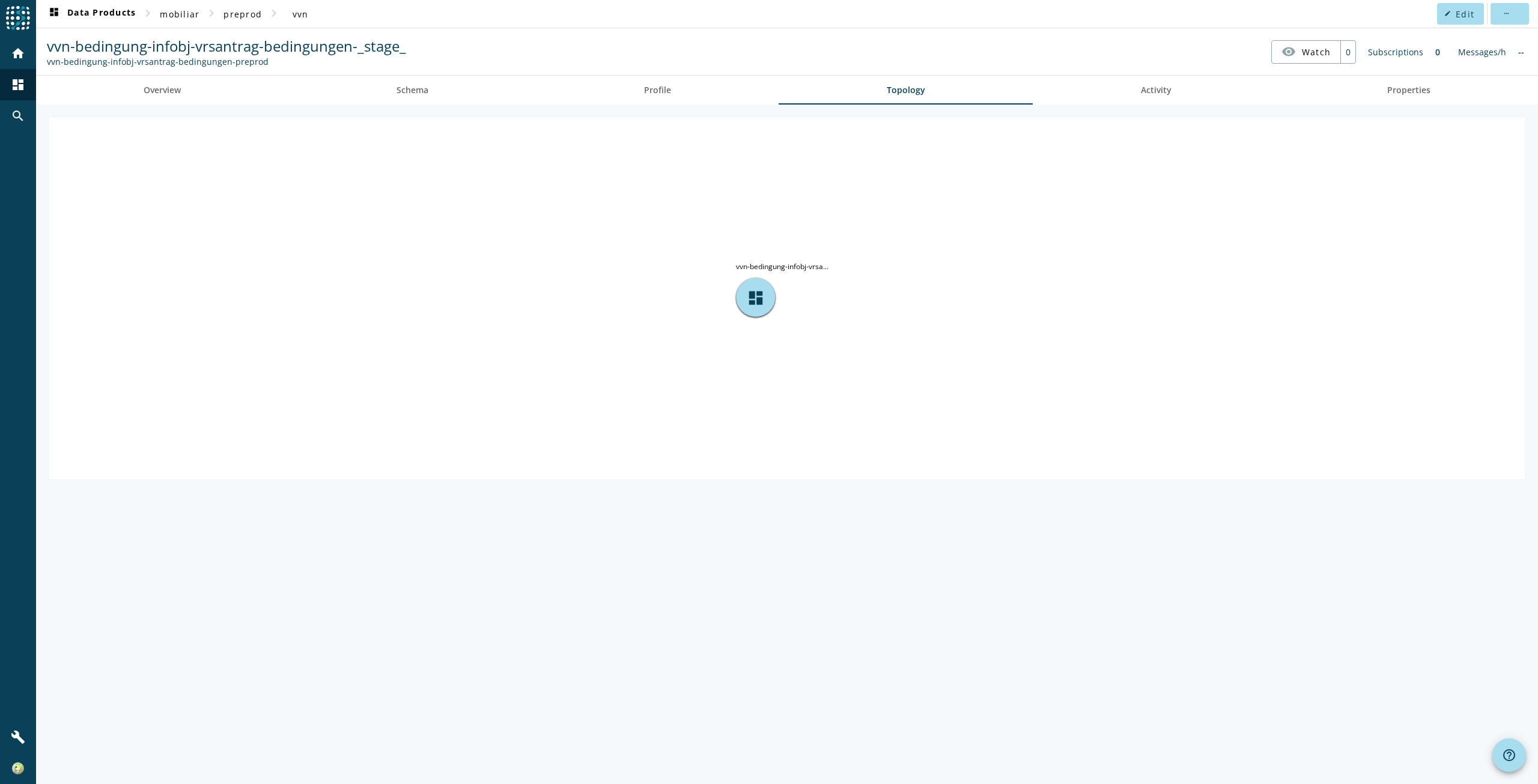
click at [424, 684] on div "dashboard vvn-bedingung-infobj-vrsa..." at bounding box center [787, 444] width 1502 height 679
click at [603, 225] on icon "dashboard vvn-bedingung-infobj-vrsa..." at bounding box center [787, 297] width 1477 height 360
click at [109, 14] on span "dashboard Data Products" at bounding box center [91, 14] width 89 height 14
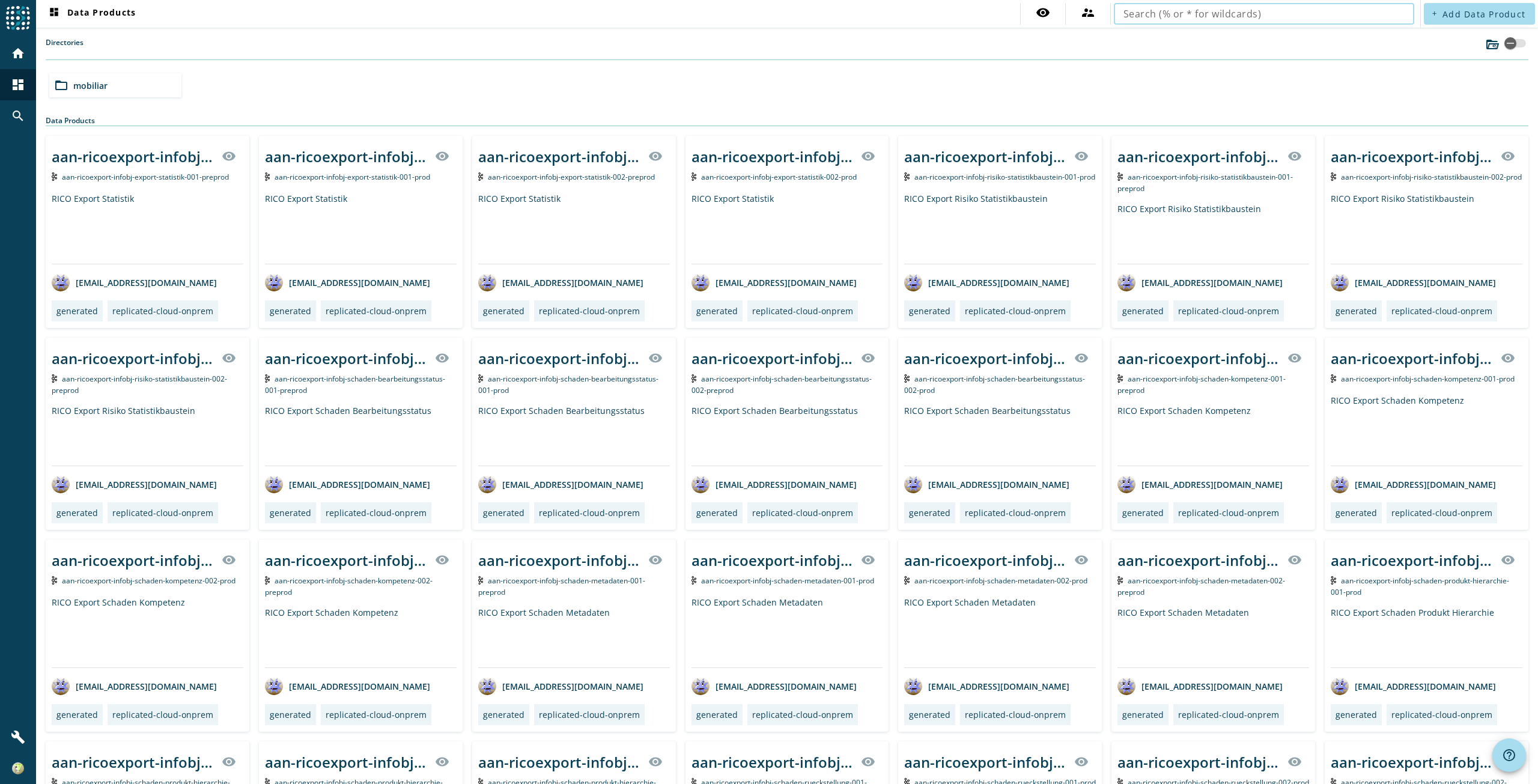
click at [1123, 13] on input "text" at bounding box center [1264, 14] width 281 height 14
